Goal: Task Accomplishment & Management: Complete application form

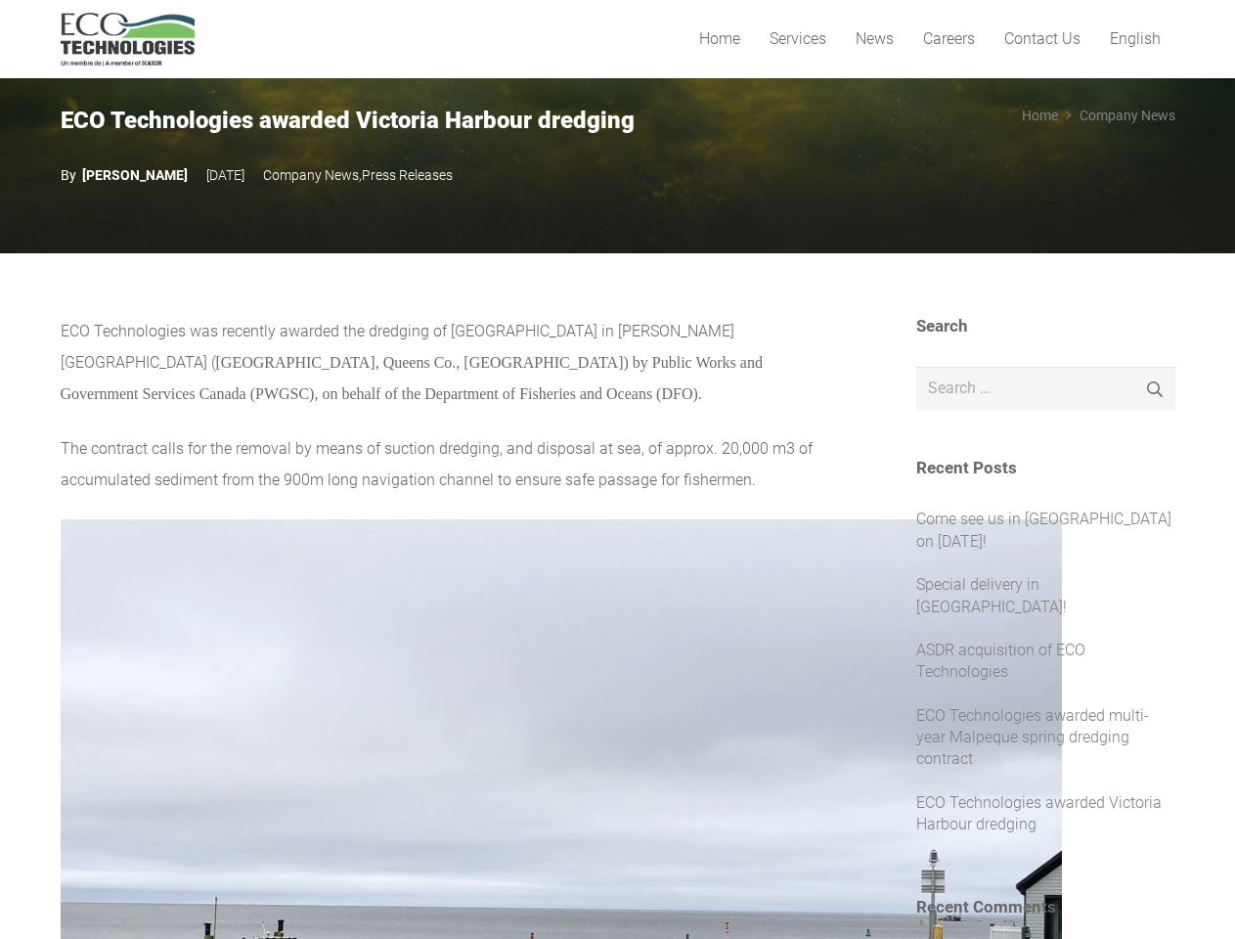
click at [796, 39] on span "Services" at bounding box center [797, 38] width 57 height 19
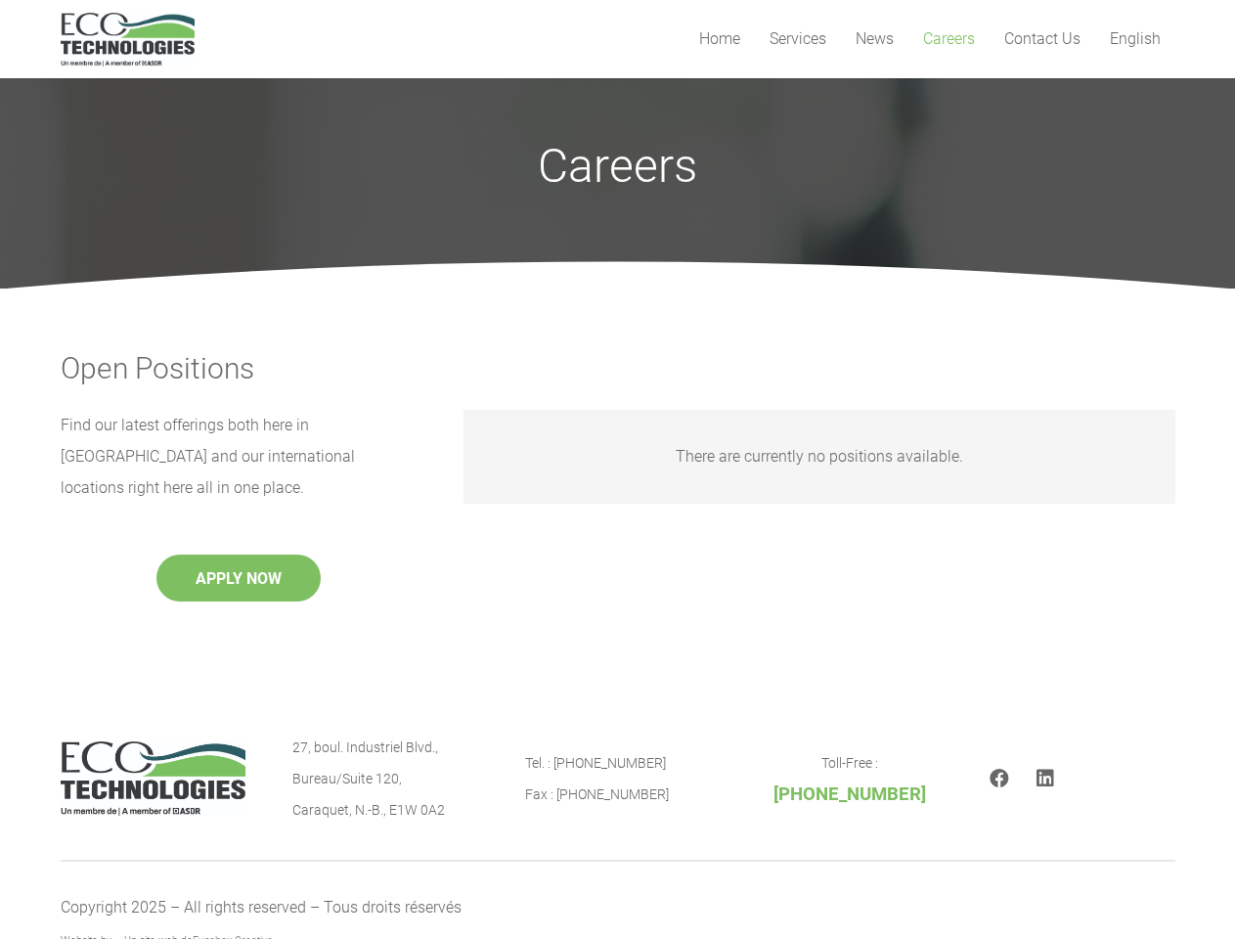
click at [796, 39] on span "Services" at bounding box center [797, 38] width 57 height 19
click at [238, 554] on button "APPLY NOW" at bounding box center [238, 577] width 164 height 47
